Goal: Check status: Check status

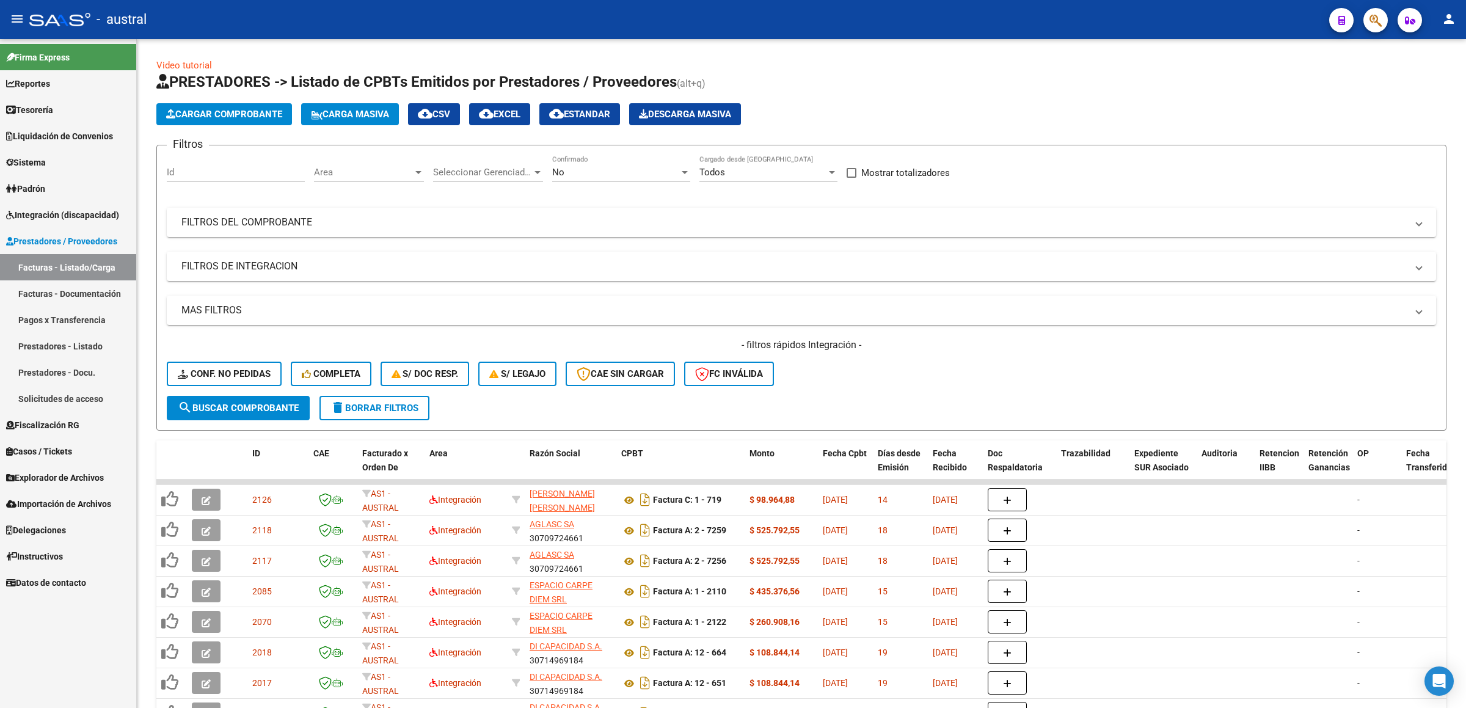
click at [79, 220] on span "Integración (discapacidad)" at bounding box center [62, 214] width 113 height 13
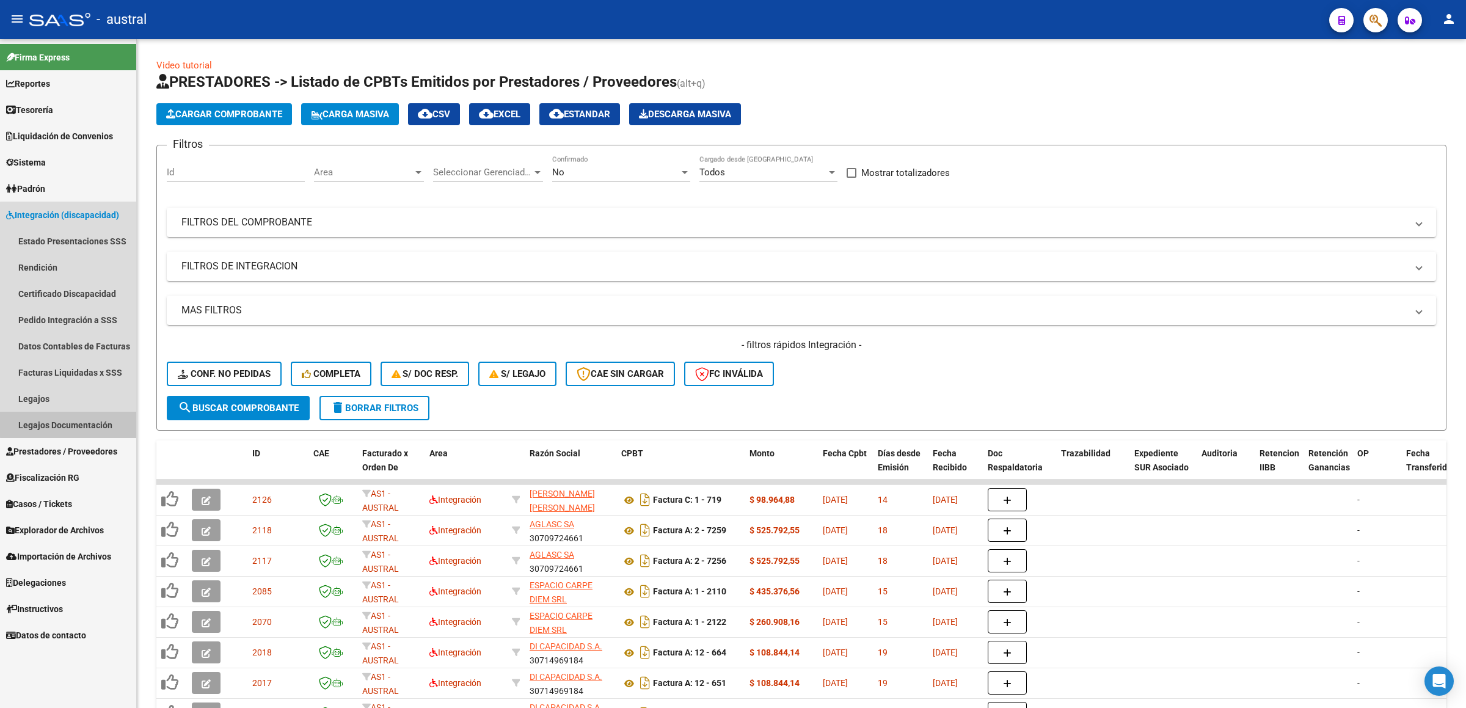
click at [73, 423] on link "Legajos Documentación" at bounding box center [68, 425] width 136 height 26
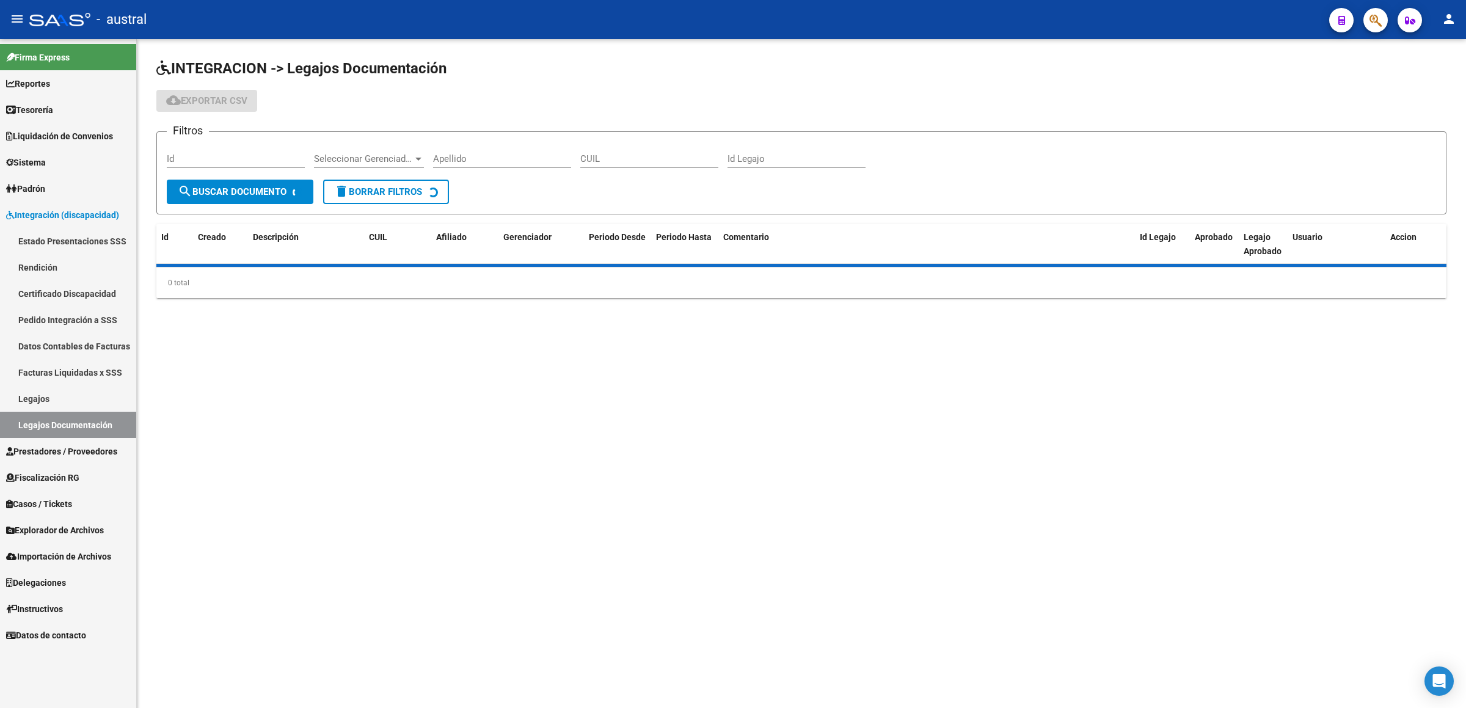
click at [74, 398] on link "Legajos" at bounding box center [68, 398] width 136 height 26
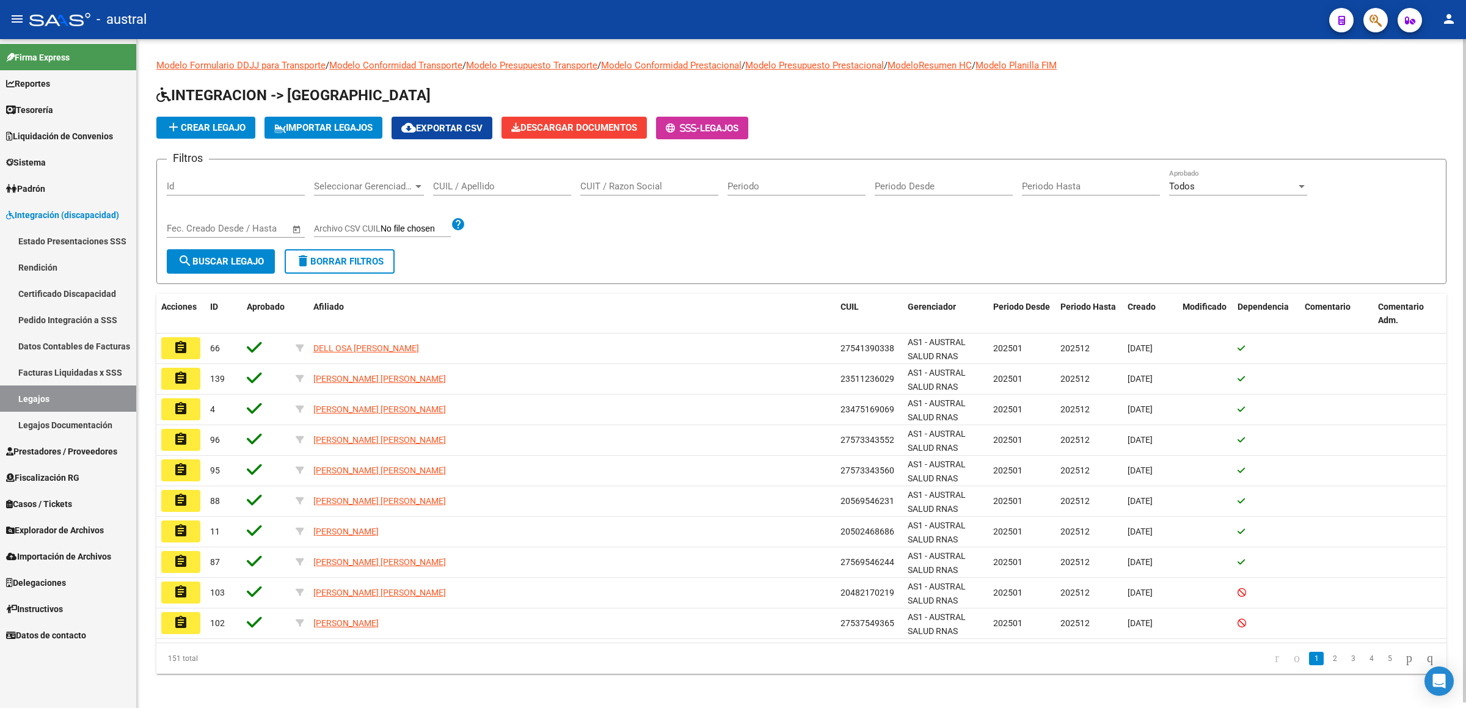
click at [549, 184] on input "CUIL / Apellido" at bounding box center [502, 186] width 138 height 11
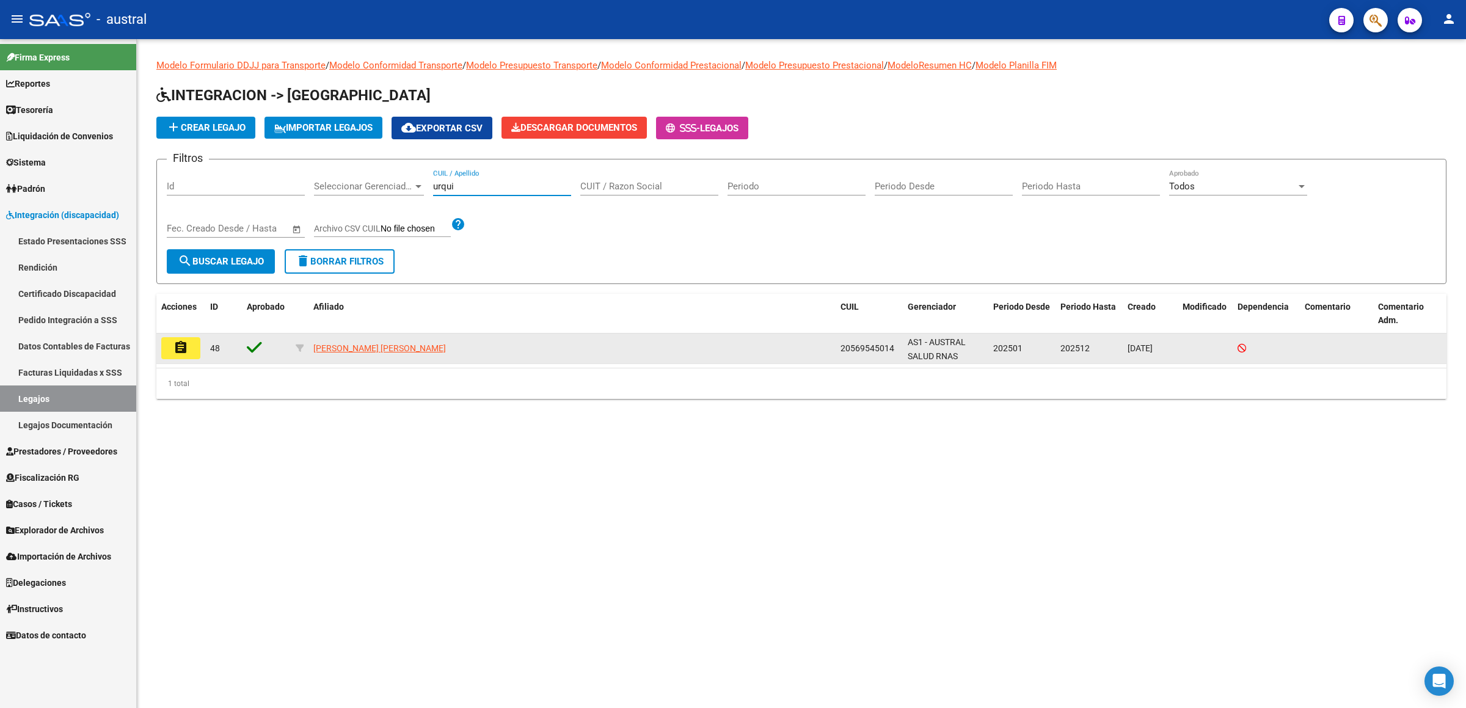
type input "urqui"
click at [877, 348] on span "20569545014" at bounding box center [868, 348] width 54 height 10
copy span "20569545014"
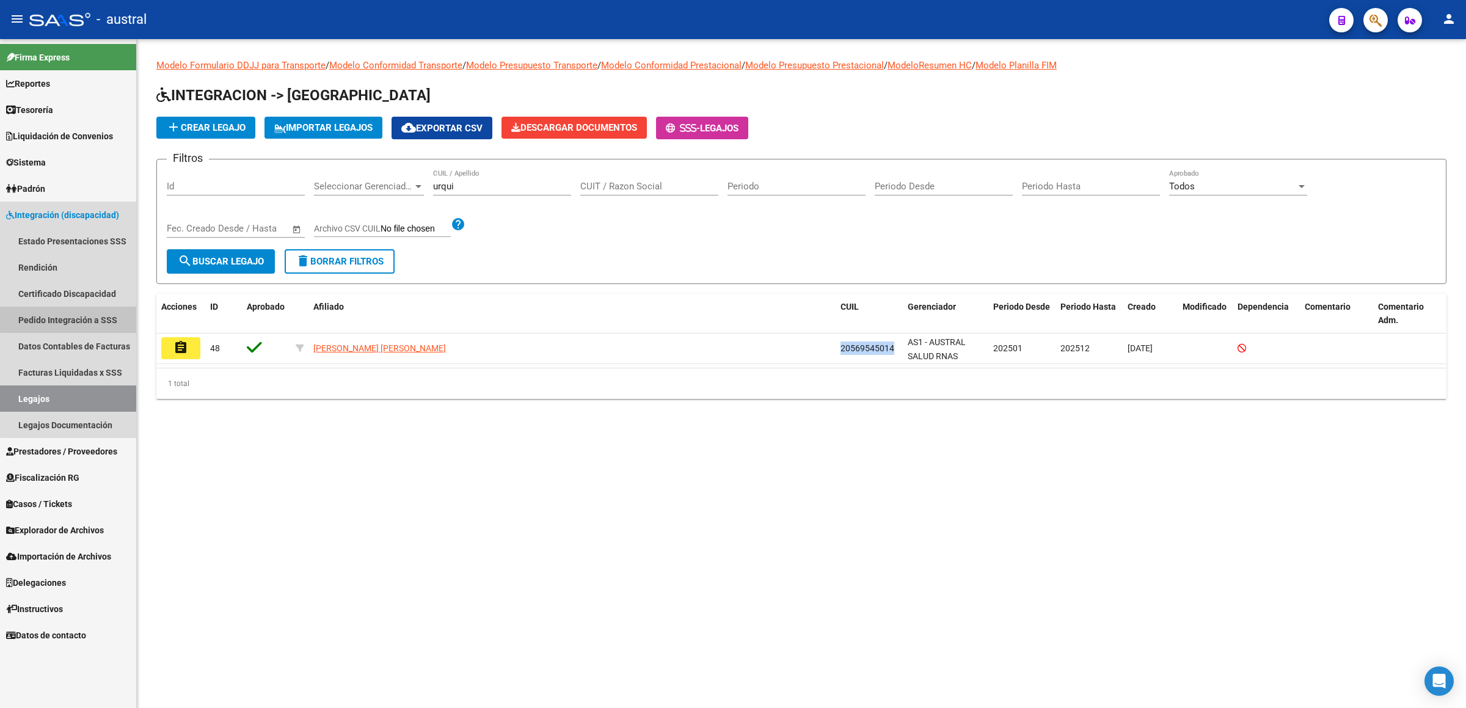
click at [92, 308] on link "Pedido Integración a SSS" at bounding box center [68, 320] width 136 height 26
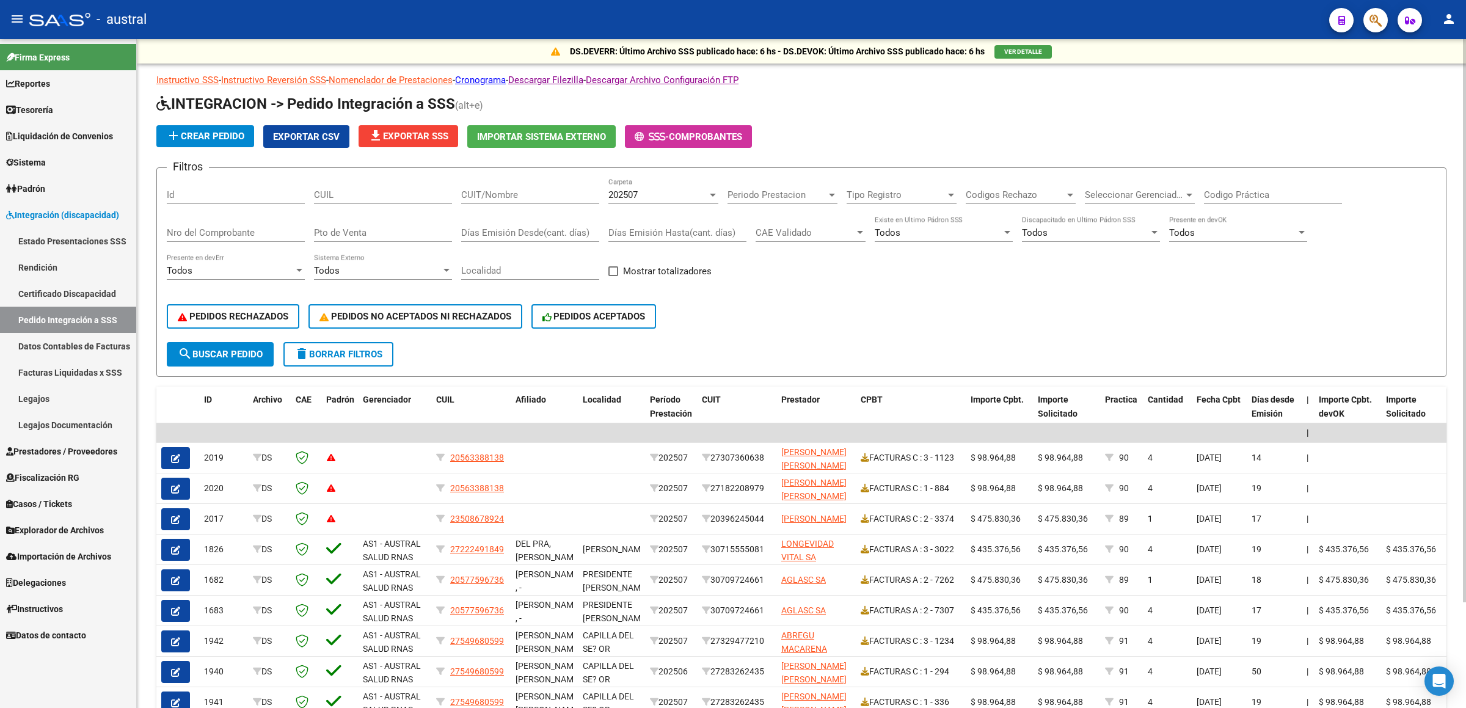
click at [400, 205] on div "CUIL" at bounding box center [383, 197] width 138 height 38
click at [390, 192] on input "CUIL" at bounding box center [383, 194] width 138 height 11
paste input "20569545014"
type input "20569545014"
click at [629, 185] on div "202507 Carpeta" at bounding box center [663, 191] width 110 height 26
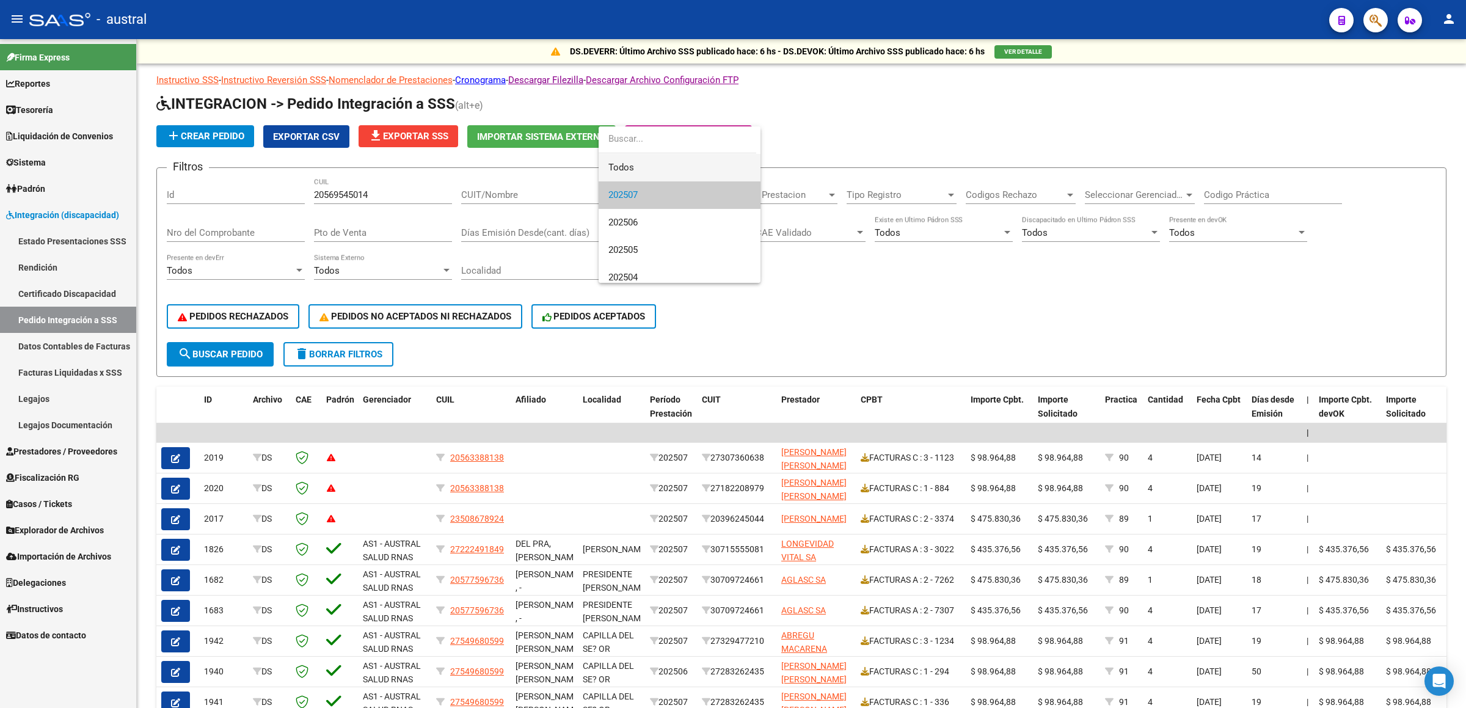
click at [660, 154] on span "Todos" at bounding box center [679, 167] width 142 height 27
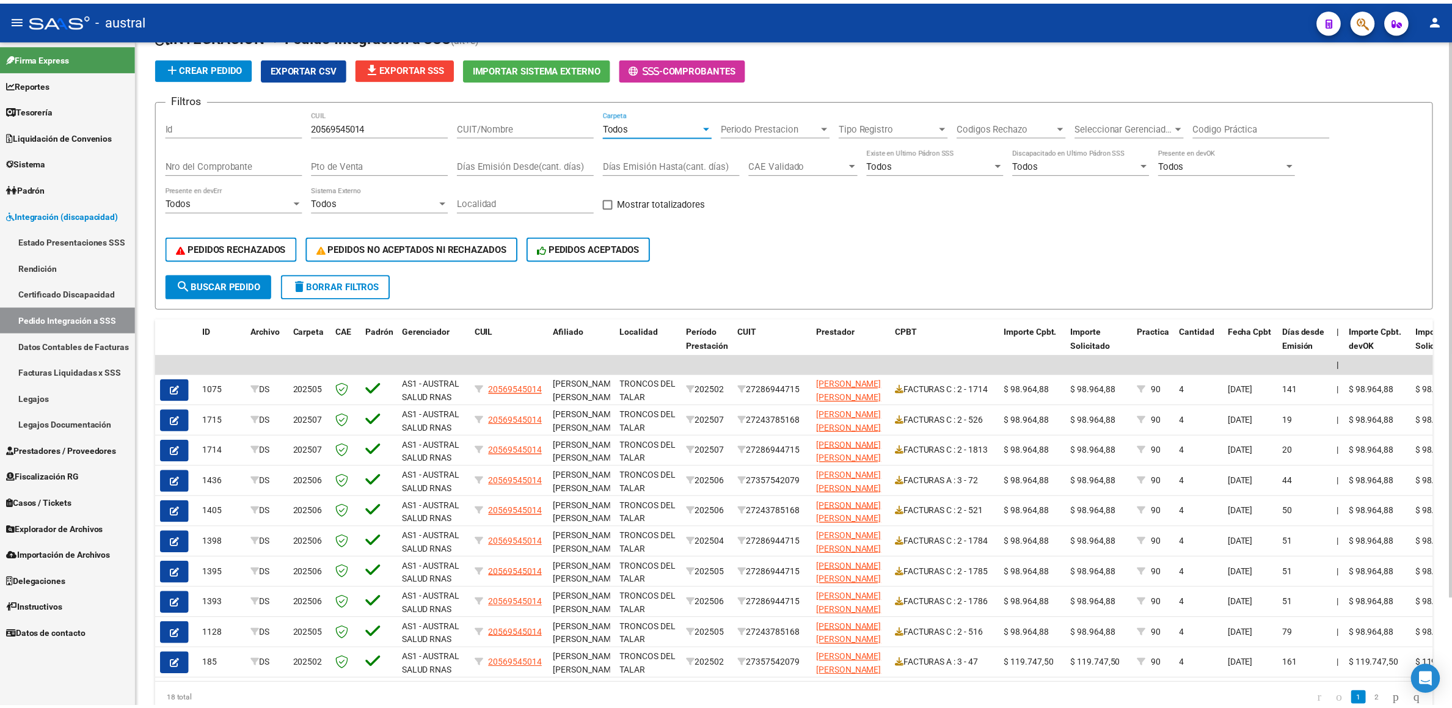
scroll to position [128, 0]
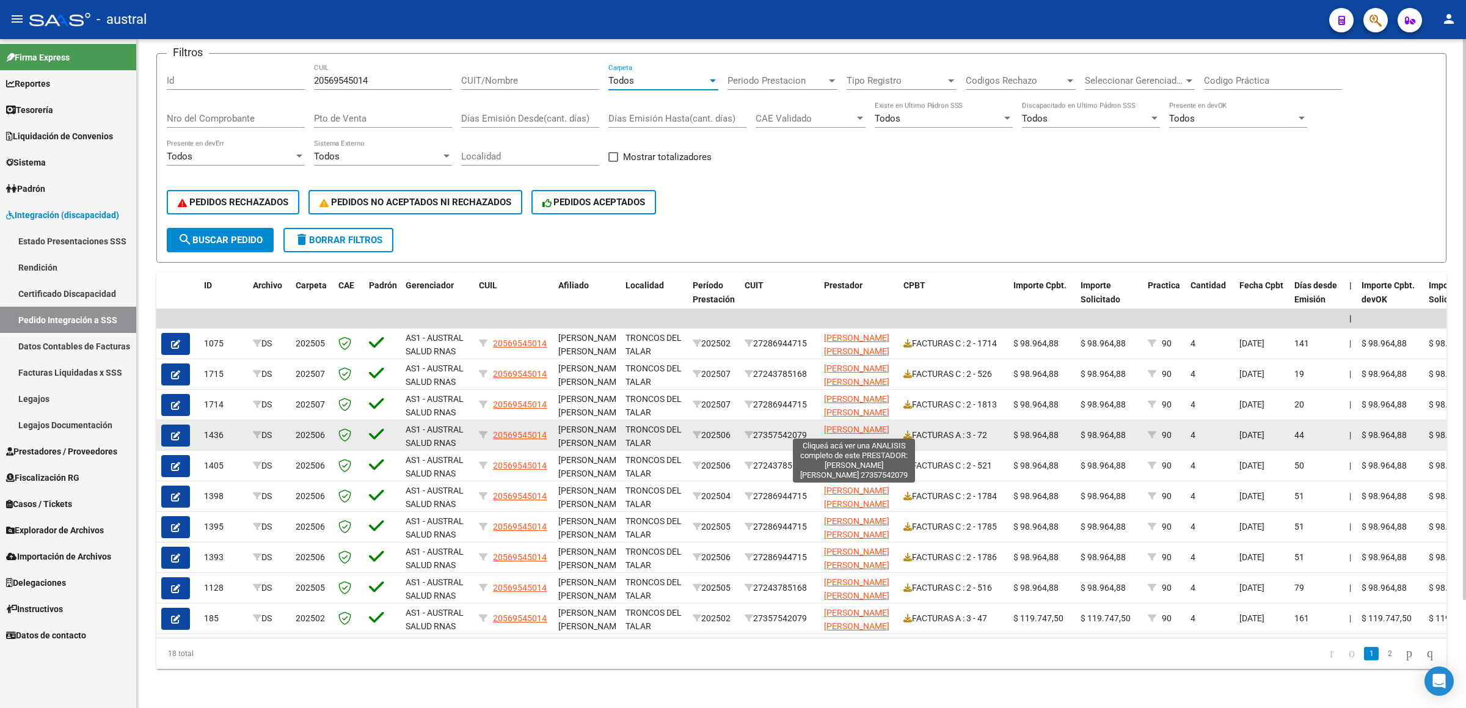
click at [834, 425] on span "[PERSON_NAME] [PERSON_NAME]" at bounding box center [856, 437] width 65 height 24
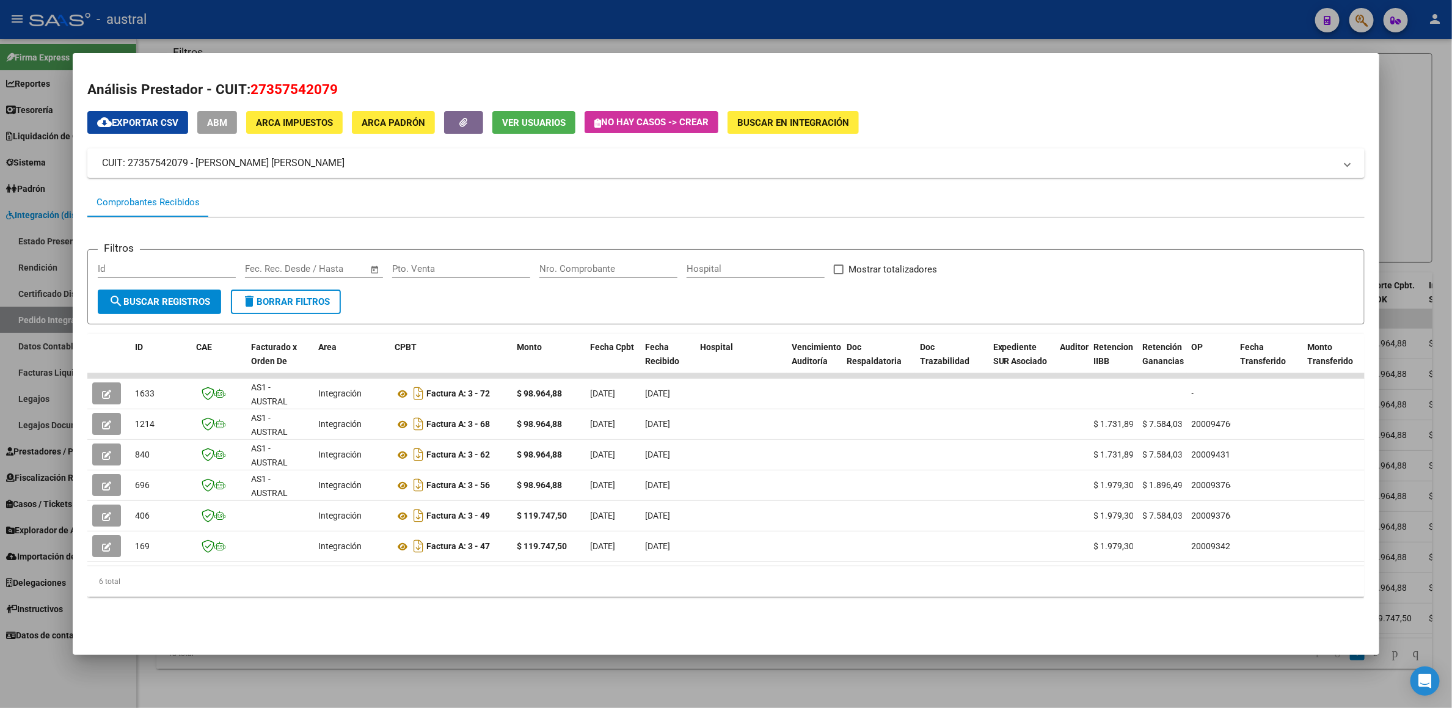
click at [539, 564] on datatable-selection "1633 AS1 - AUSTRAL SALUD RNAS Integración Factura A: 3 - 72 $ 98.964,88 [DATE] …" at bounding box center [732, 558] width 1290 height 11
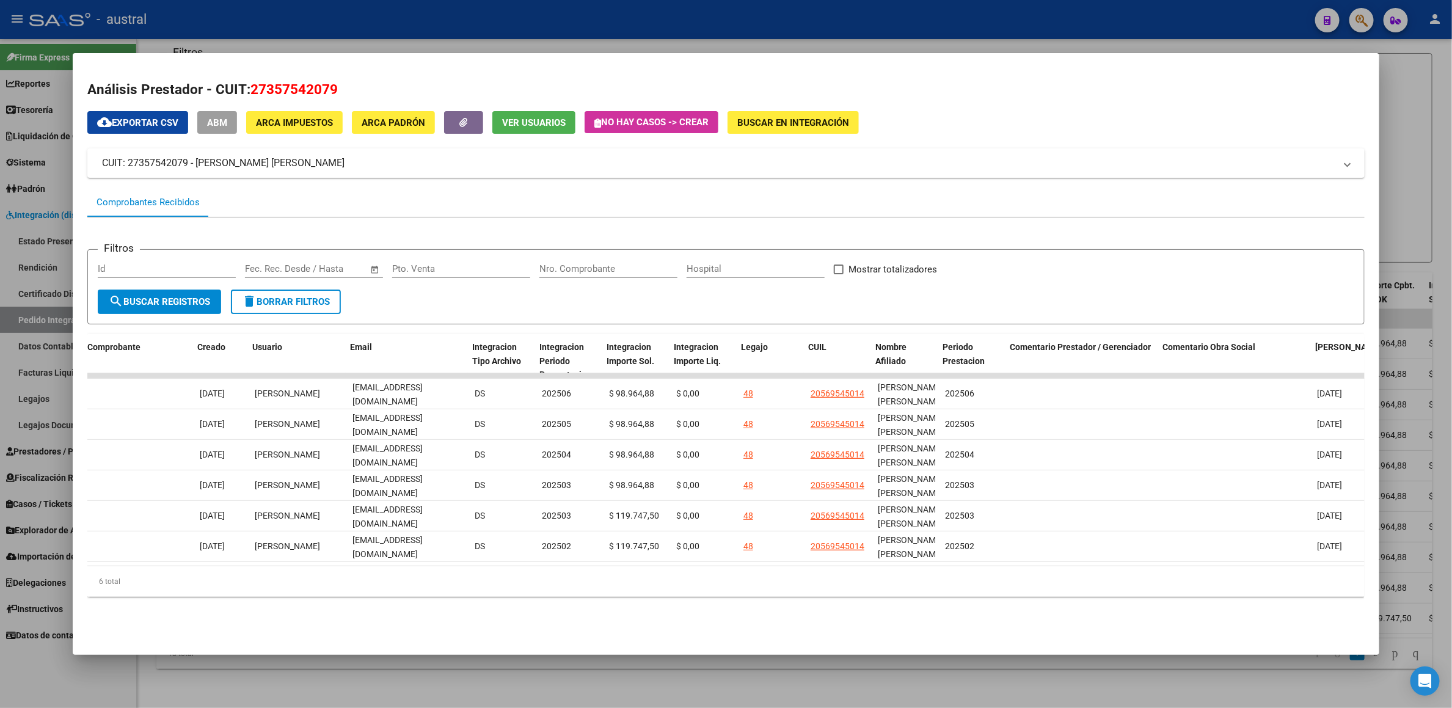
scroll to position [0, 1287]
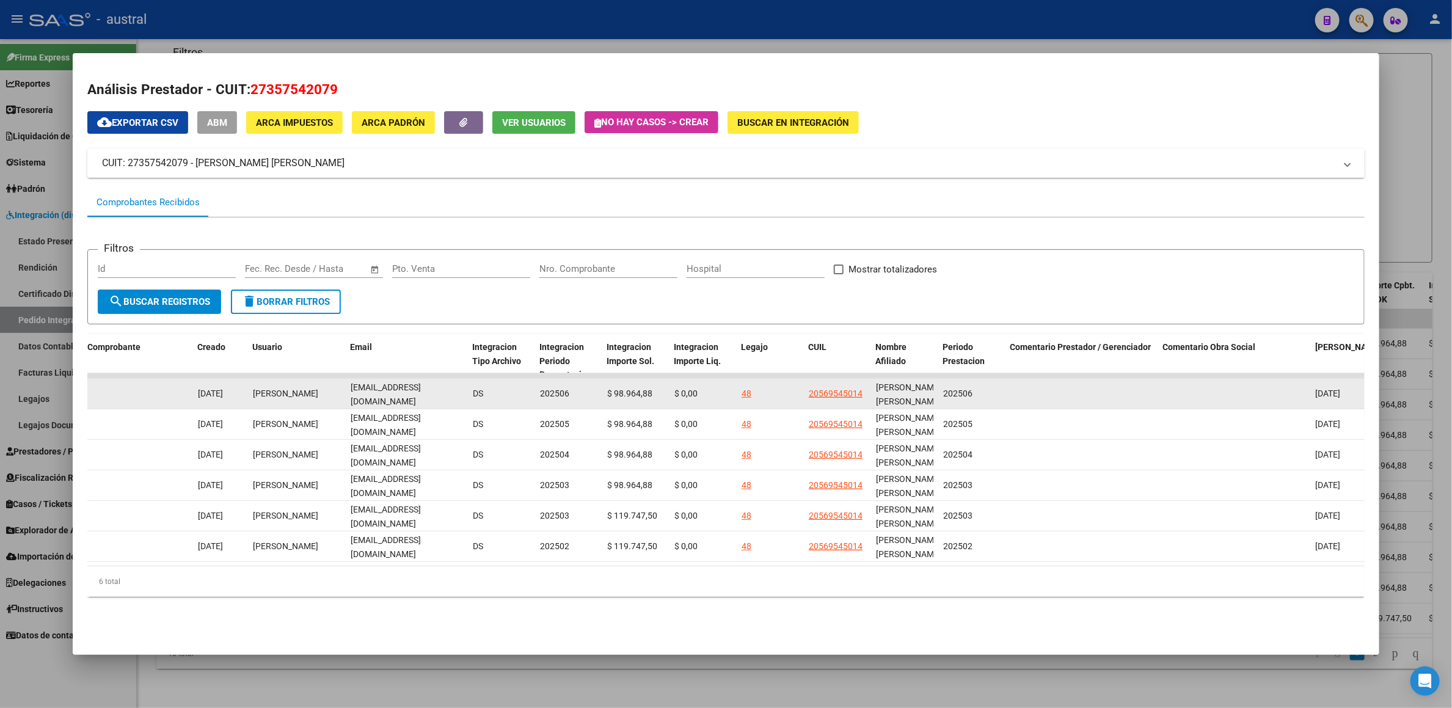
drag, startPoint x: 965, startPoint y: 393, endPoint x: 938, endPoint y: 394, distance: 26.3
click at [943, 394] on span "202506" at bounding box center [957, 394] width 29 height 10
